Goal: Use online tool/utility: Utilize a website feature to perform a specific function

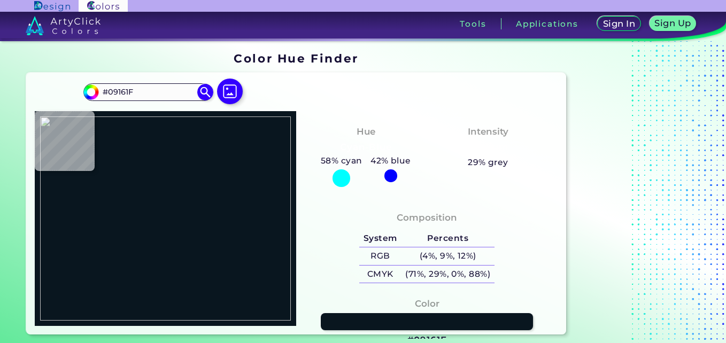
type input "#000000"
type input "#5c5c5a"
type input "#5C5C5A"
type input "#019331"
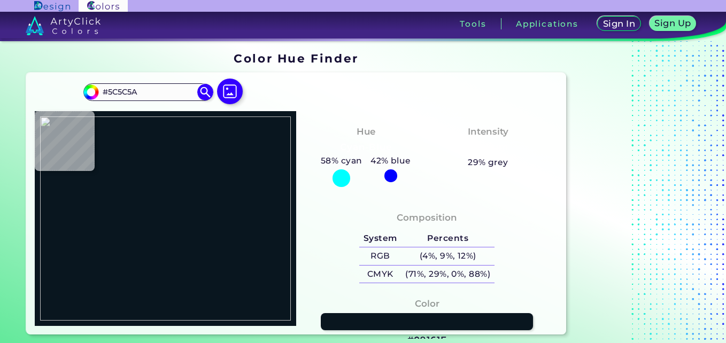
type input "#019331"
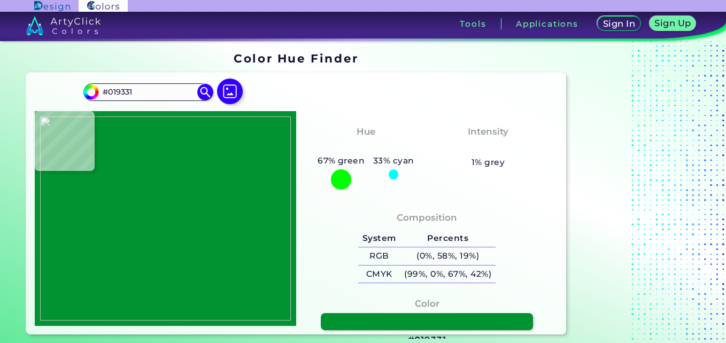
type input "#fffefe"
type input "#FFFEFE"
type input "#ffffff"
type input "#FFFFFF"
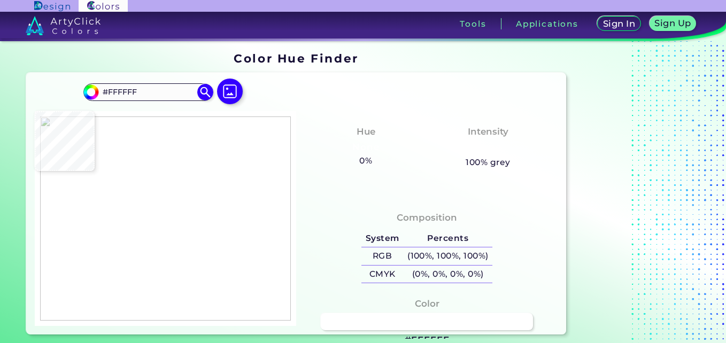
type input "#149b40"
type input "#149B40"
type input "#019331"
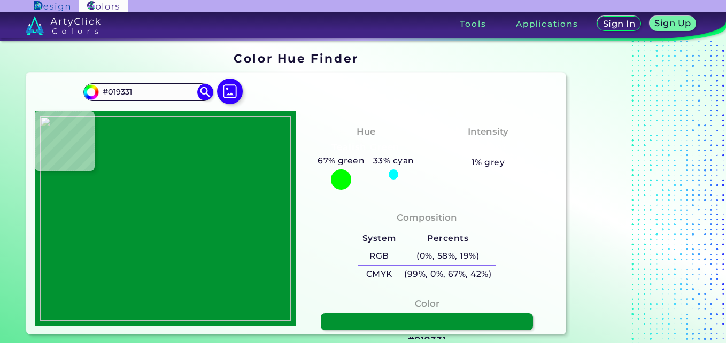
click at [155, 200] on img at bounding box center [165, 218] width 251 height 204
